Goal: Task Accomplishment & Management: Manage account settings

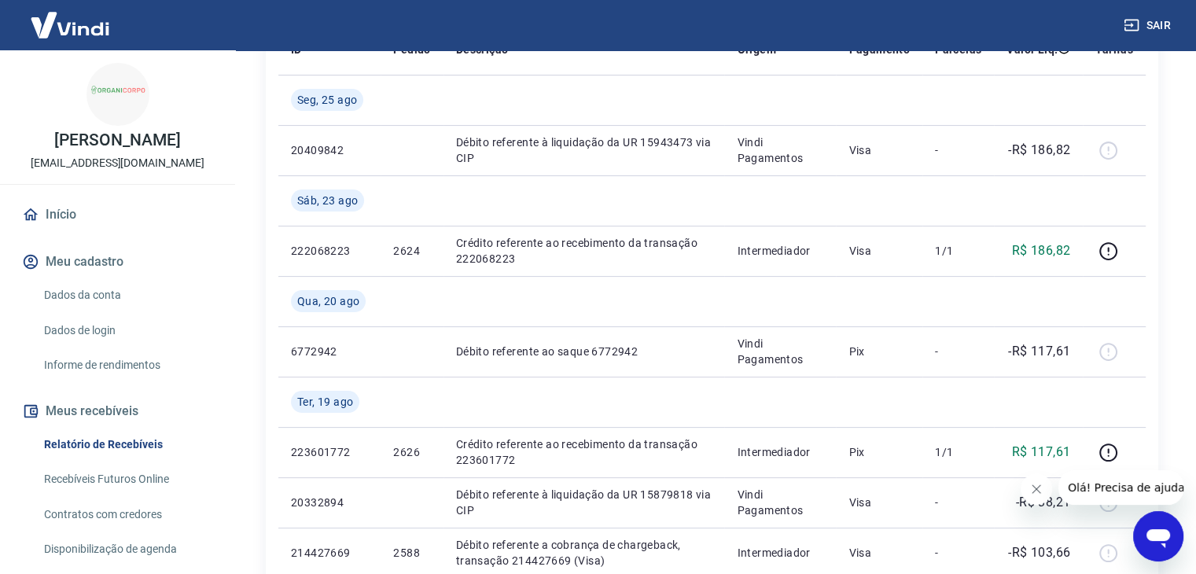
scroll to position [328, 0]
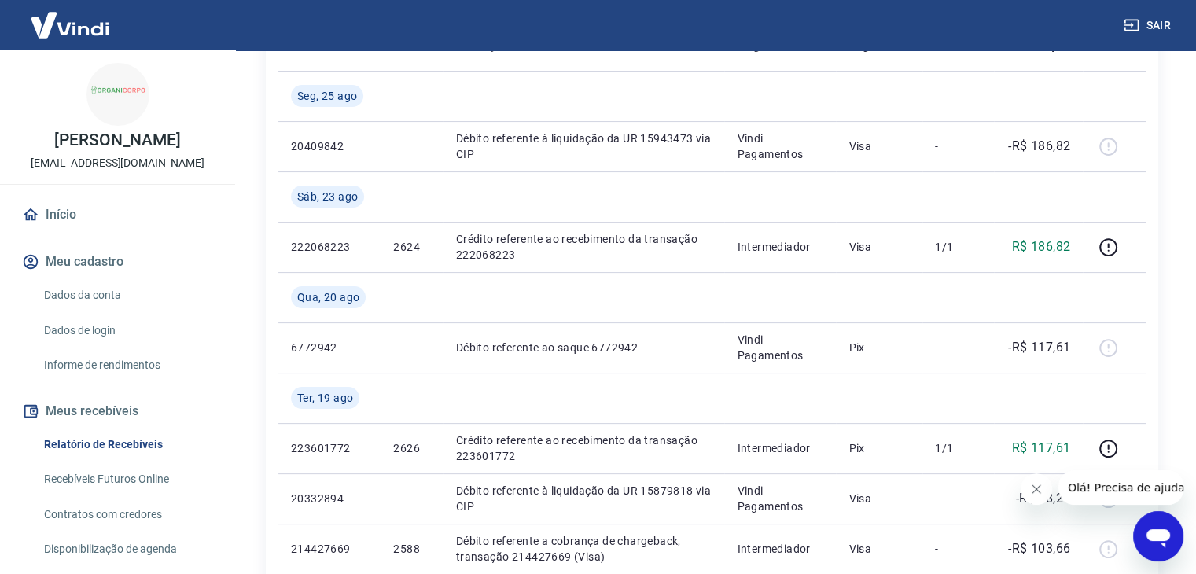
click at [83, 31] on img at bounding box center [70, 25] width 102 height 48
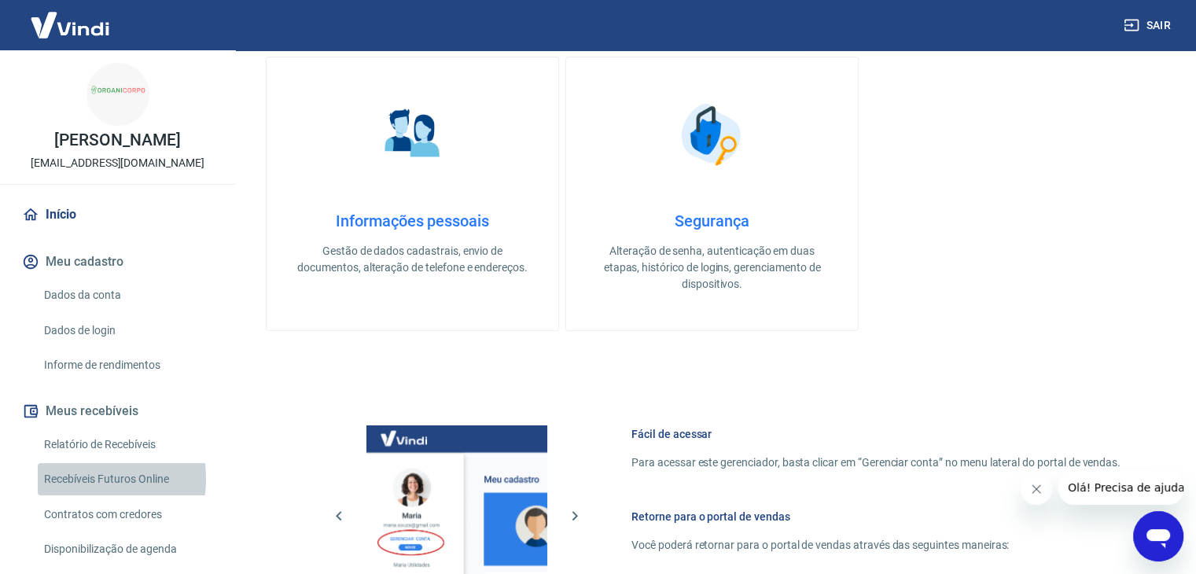
click at [74, 479] on link "Recebíveis Futuros Online" at bounding box center [127, 479] width 178 height 32
